Goal: Task Accomplishment & Management: Manage account settings

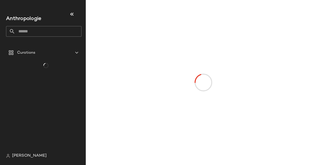
click at [24, 66] on div "Curations" at bounding box center [46, 99] width 80 height 103
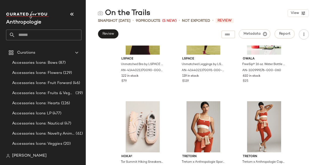
scroll to position [76, 0]
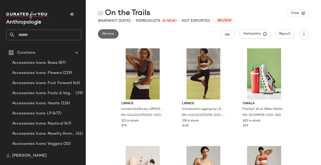
click at [117, 34] on button "Review" at bounding box center [108, 33] width 20 height 9
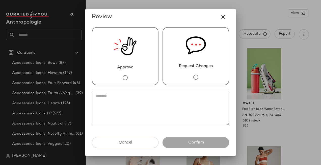
click at [140, 68] on div "Approve" at bounding box center [125, 56] width 67 height 58
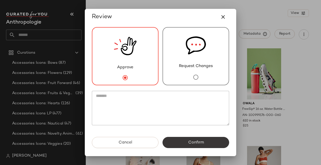
click at [198, 145] on button "Confirm" at bounding box center [196, 142] width 67 height 11
